Goal: Check status: Check status

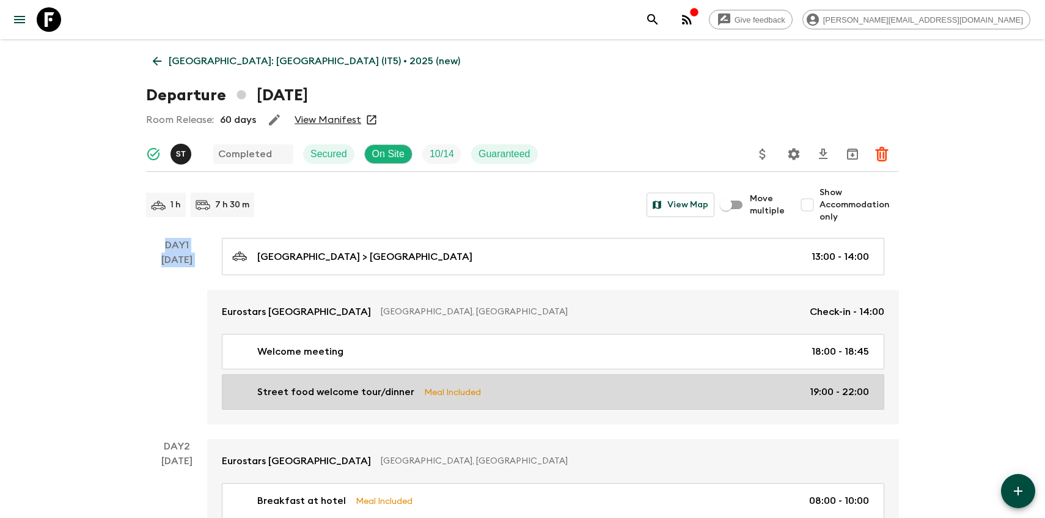
drag, startPoint x: 141, startPoint y: 227, endPoint x: 323, endPoint y: 400, distance: 251.7
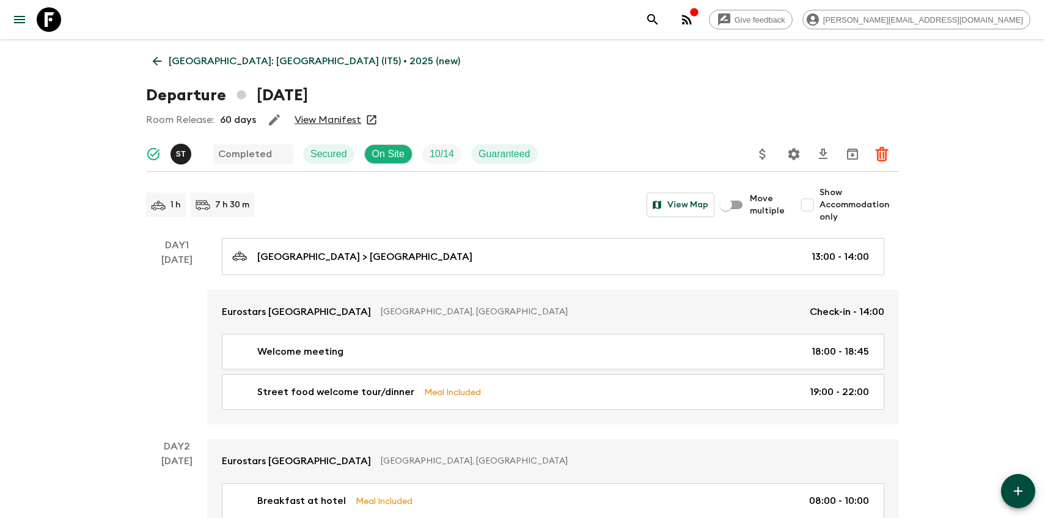
click at [161, 286] on div "Day 1 20 Jul" at bounding box center [176, 331] width 61 height 186
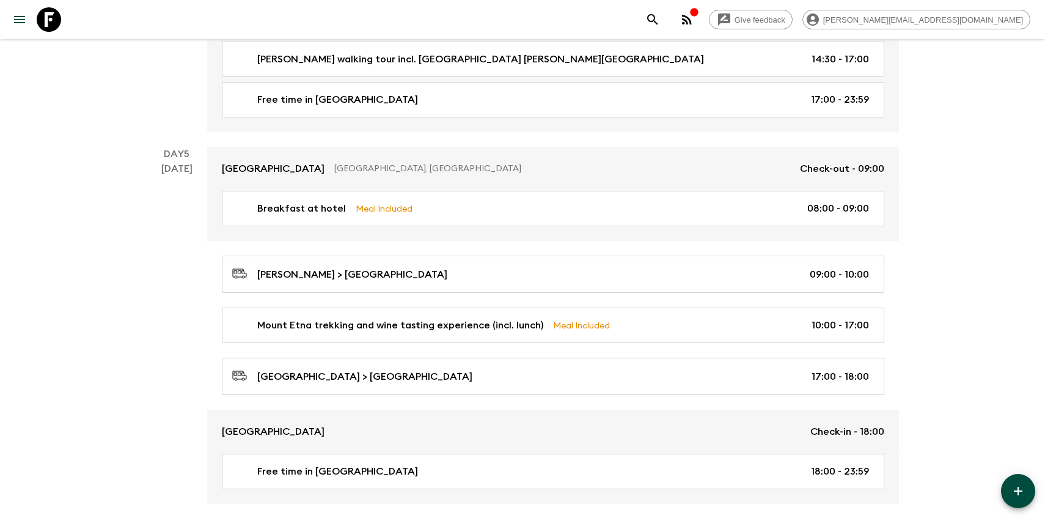
scroll to position [1678, 0]
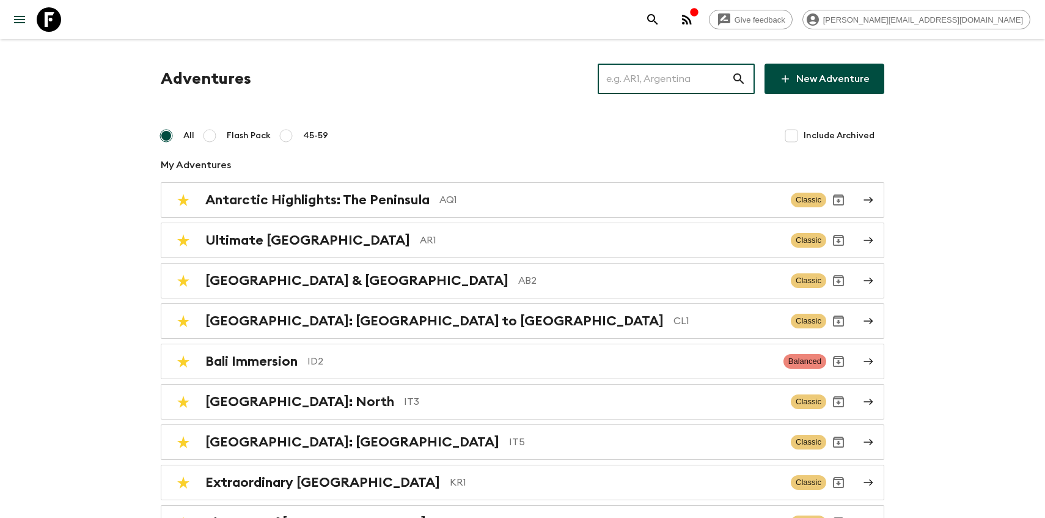
click at [683, 74] on input "text" at bounding box center [665, 79] width 134 height 34
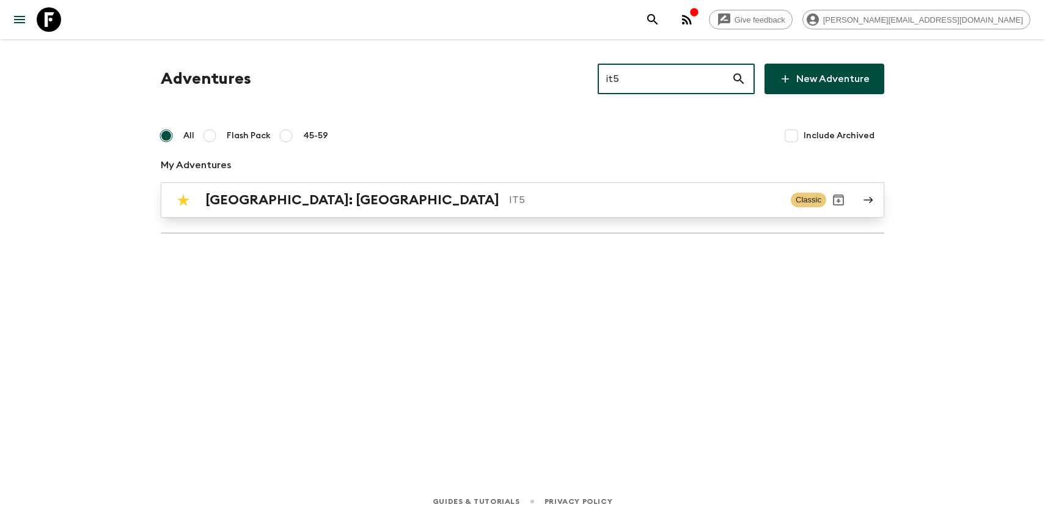
type input "it5"
click at [249, 210] on div "[GEOGRAPHIC_DATA]: [GEOGRAPHIC_DATA] IT5 Classic" at bounding box center [498, 200] width 655 height 24
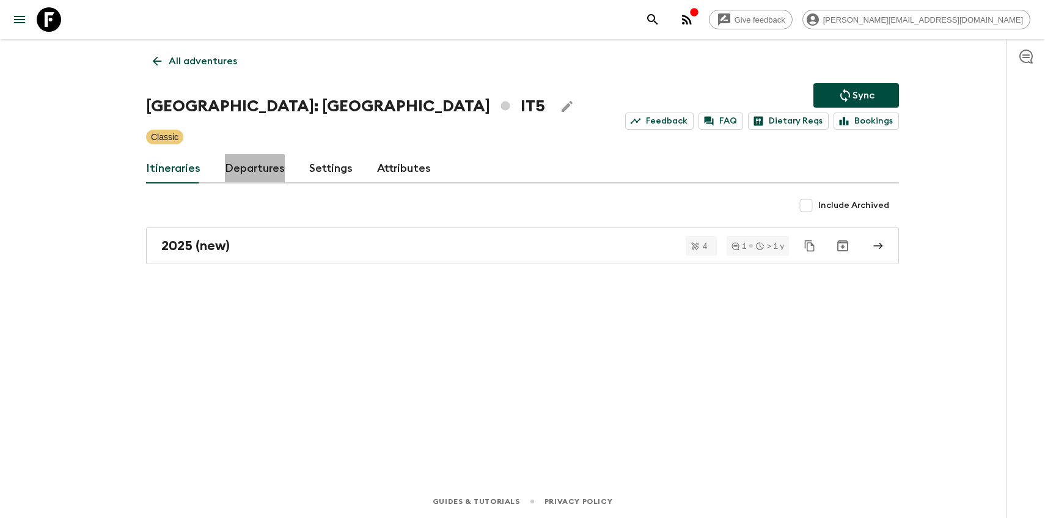
click at [245, 172] on link "Departures" at bounding box center [255, 168] width 60 height 29
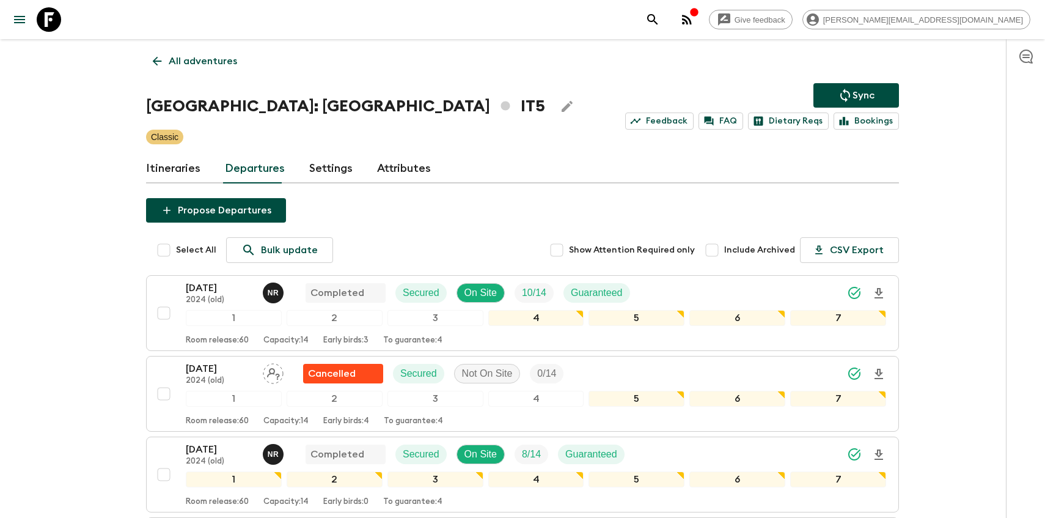
click at [723, 249] on input "Include Archived" at bounding box center [712, 250] width 24 height 24
checkbox input "true"
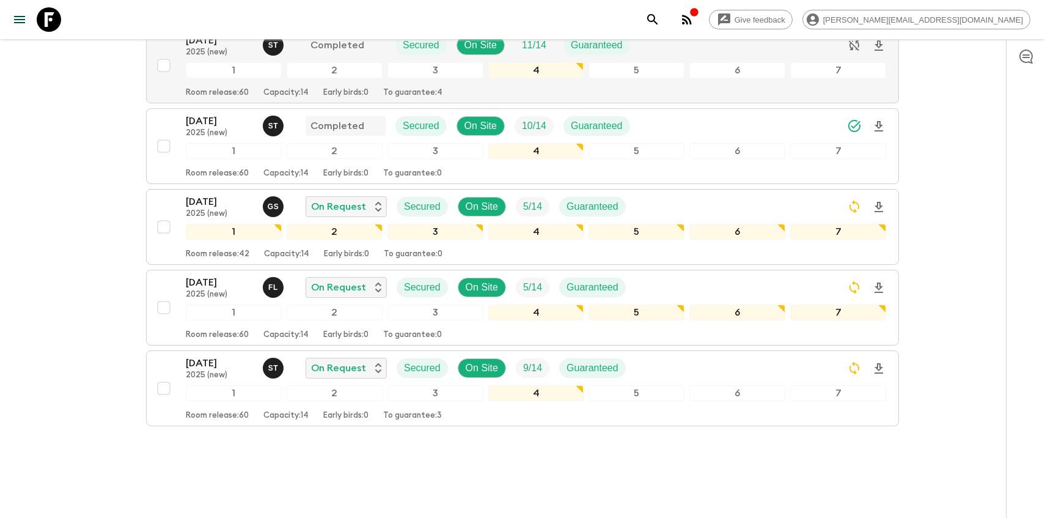
scroll to position [2527, 0]
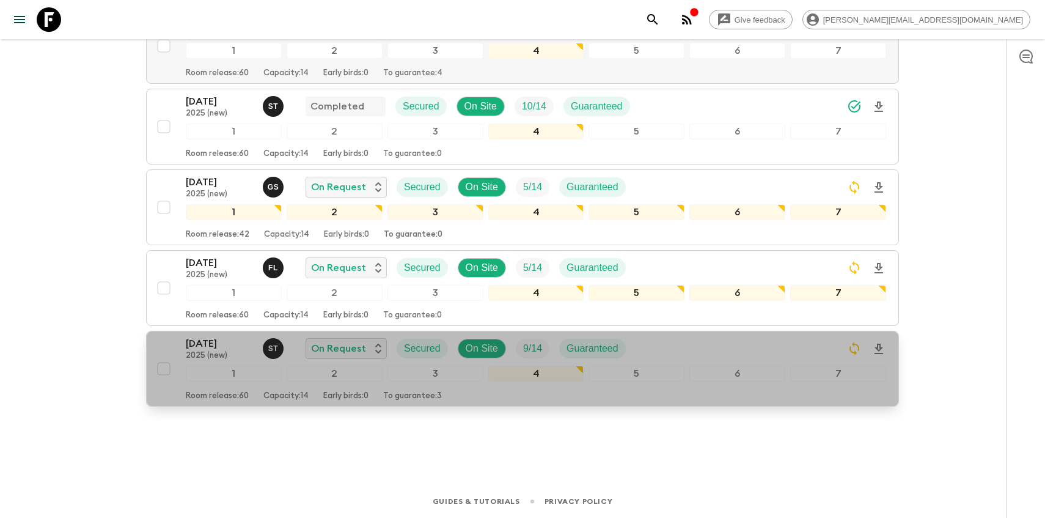
click at [540, 394] on div "Room release: 60 Capacity: 14 Early birds: 0 To guarantee: 3" at bounding box center [536, 393] width 701 height 15
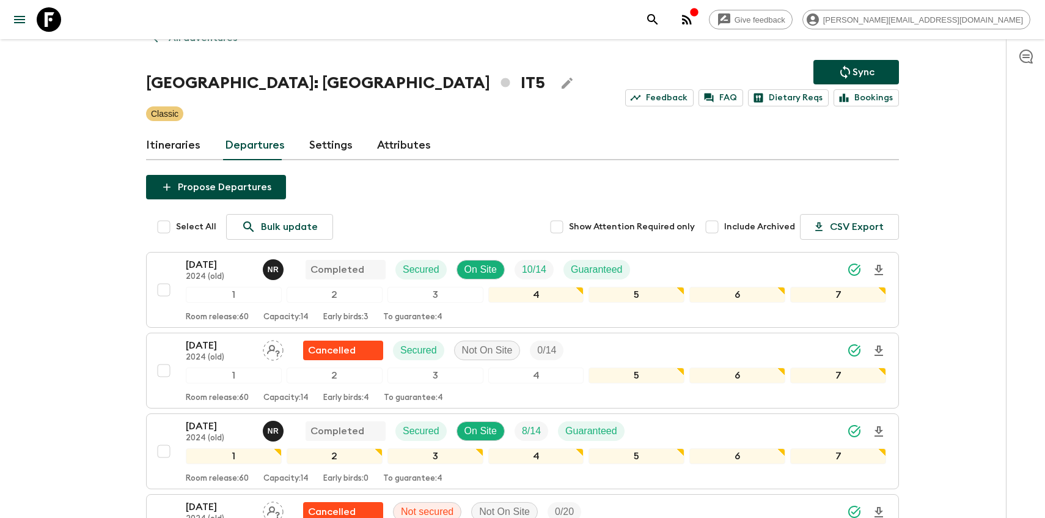
scroll to position [23, 0]
